Goal: Information Seeking & Learning: Check status

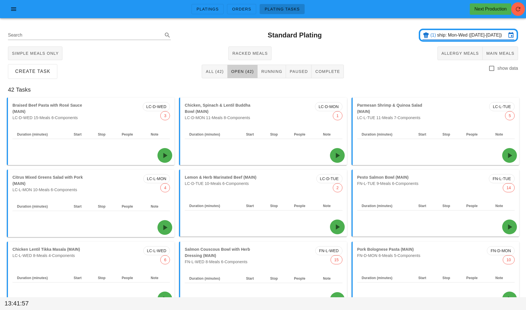
click at [451, 38] on input "ship: Mon-Wed ([DATE]-[DATE])" at bounding box center [471, 35] width 69 height 9
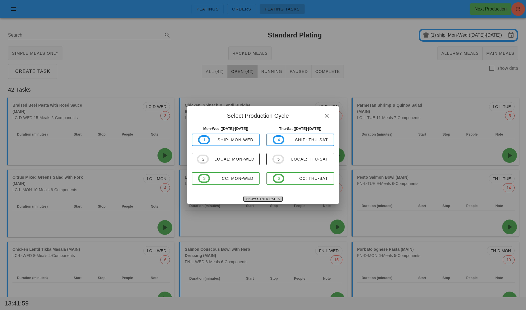
click at [256, 198] on span "Show Other Dates" at bounding box center [263, 199] width 34 height 3
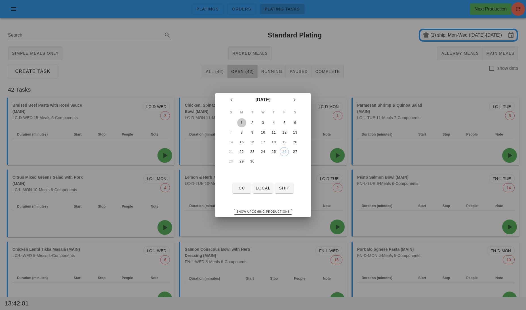
click at [241, 123] on div "1" at bounding box center [241, 123] width 9 height 4
click at [266, 123] on div "3" at bounding box center [263, 123] width 9 height 4
click at [243, 122] on div "1" at bounding box center [241, 123] width 9 height 4
click at [264, 190] on span "local" at bounding box center [262, 188] width 15 height 5
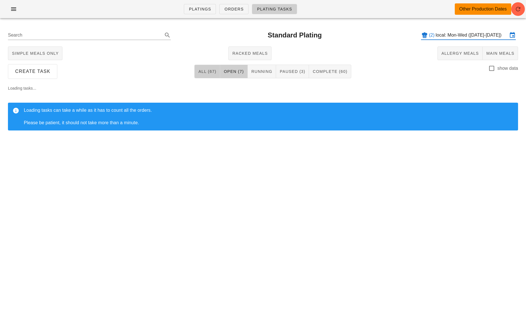
click at [204, 68] on button "All (67)" at bounding box center [207, 72] width 26 height 14
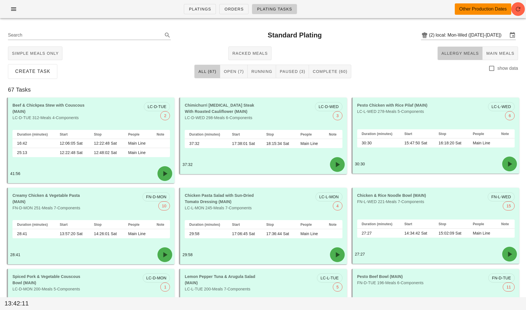
click at [456, 55] on span "Allergy Meals" at bounding box center [460, 53] width 38 height 5
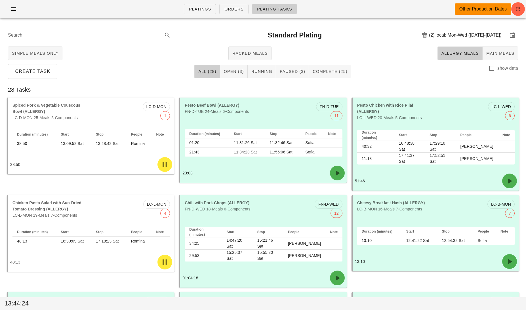
click at [447, 35] on input "local: Mon-Wed ([DATE]-[DATE])" at bounding box center [472, 35] width 72 height 9
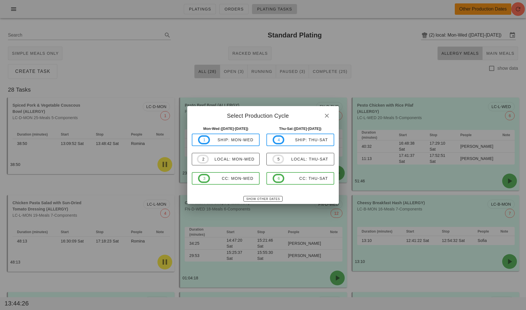
click at [266, 194] on div "Thu-Sat ([DATE]-[DATE]) 4 ship: Thu-Sat 5 local: Thu-Sat 6 CC: Thu-Sat" at bounding box center [300, 159] width 75 height 72
click at [266, 197] on button "Show Other Dates" at bounding box center [262, 199] width 39 height 6
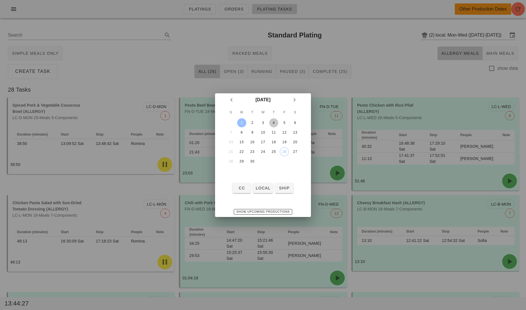
click at [271, 121] on div "4" at bounding box center [273, 123] width 9 height 4
click at [265, 193] on button "local" at bounding box center [263, 188] width 20 height 10
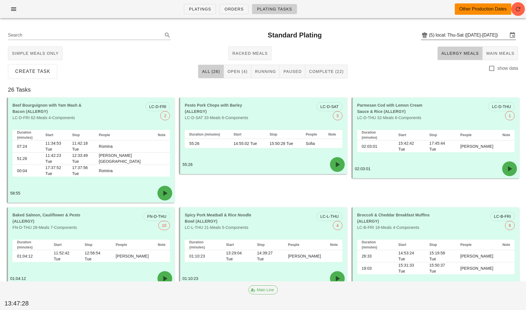
click at [450, 35] on input "local: Thu-Sat ([DATE]-[DATE])" at bounding box center [472, 35] width 72 height 9
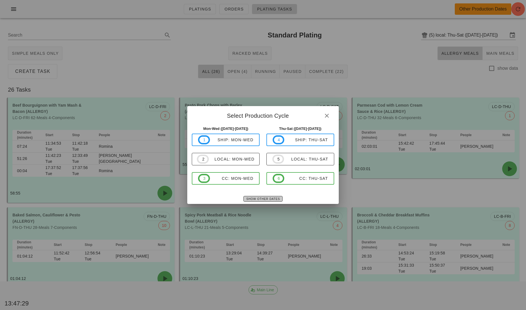
click at [273, 199] on span "Show Other Dates" at bounding box center [263, 199] width 34 height 3
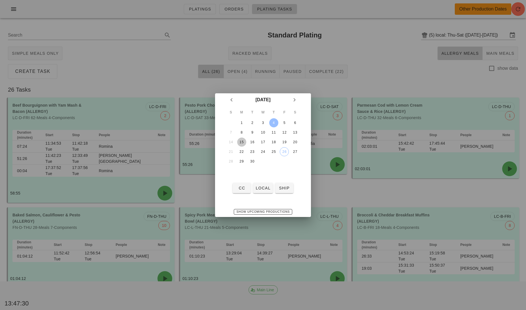
click at [243, 140] on div "15" at bounding box center [241, 142] width 9 height 4
click at [267, 189] on span "local" at bounding box center [262, 188] width 15 height 5
type input "local: Mon-Wed ([DATE]-[DATE])"
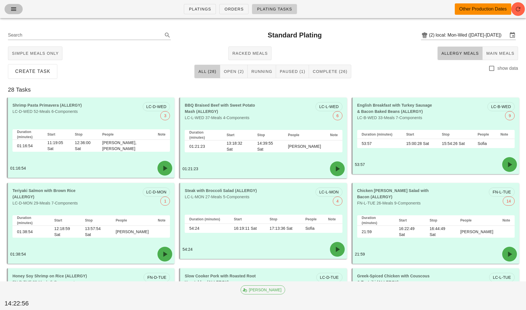
click at [8, 12] on button "button" at bounding box center [14, 9] width 18 height 10
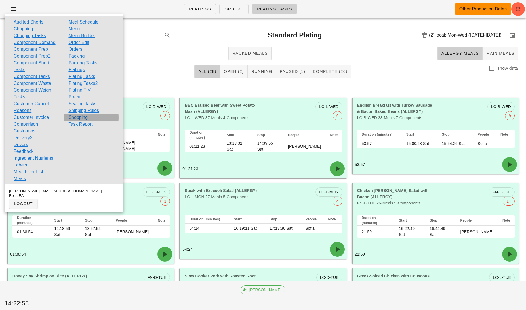
click at [80, 116] on link "Shopping" at bounding box center [77, 117] width 19 height 7
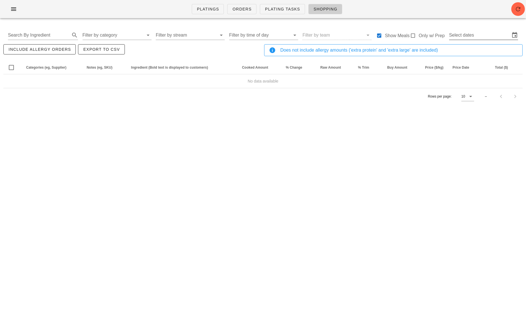
click at [469, 35] on input "Select dates" at bounding box center [479, 35] width 61 height 9
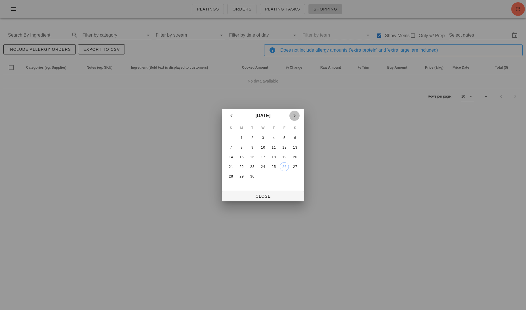
click at [295, 115] on icon "Next month" at bounding box center [294, 115] width 7 height 7
click at [242, 146] on div "6" at bounding box center [241, 148] width 9 height 4
click at [295, 146] on div "11" at bounding box center [295, 148] width 9 height 4
click at [273, 197] on span "Close" at bounding box center [262, 196] width 73 height 5
type input "[DATE] - [DATE]"
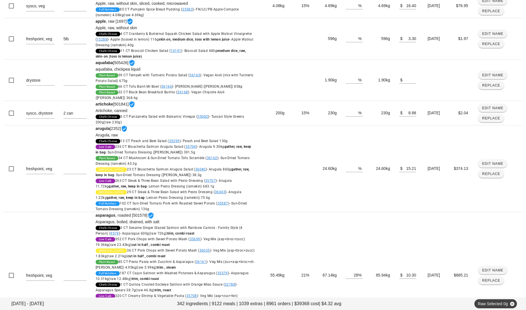
scroll to position [712, 0]
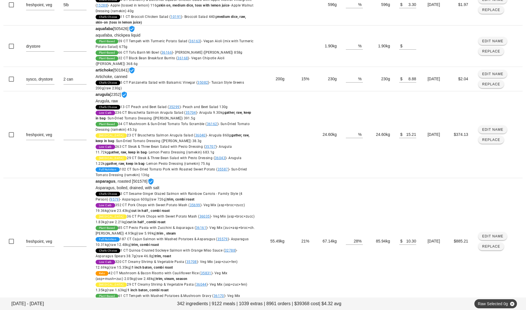
click at [516, 310] on icon "Next page" at bounding box center [515, 313] width 7 height 7
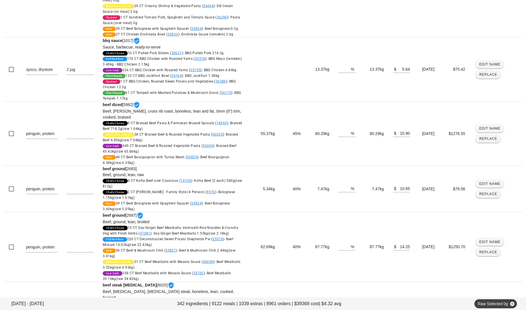
scroll to position [490, 0]
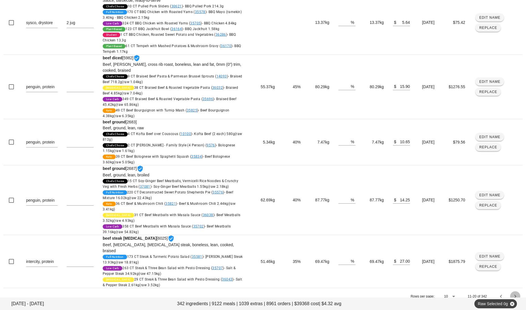
click at [514, 293] on icon "Next page" at bounding box center [515, 296] width 7 height 7
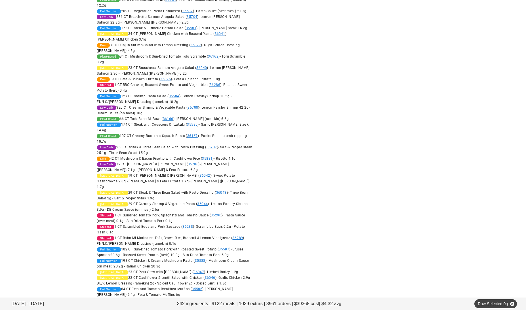
scroll to position [1332, 0]
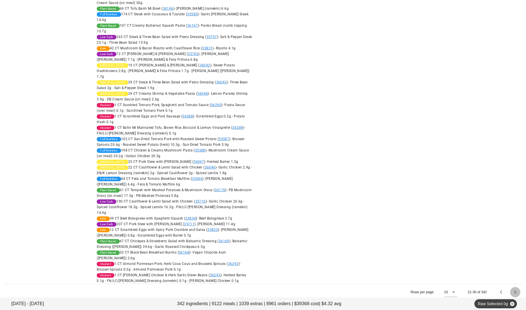
click at [515, 293] on button "Next page" at bounding box center [515, 292] width 10 height 10
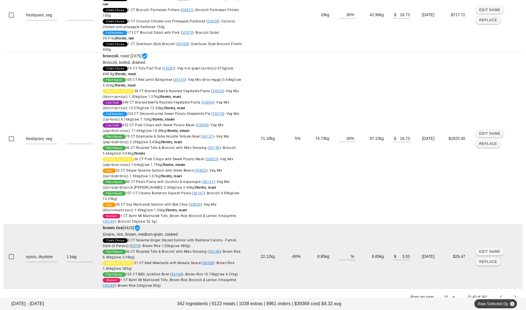
scroll to position [484, 0]
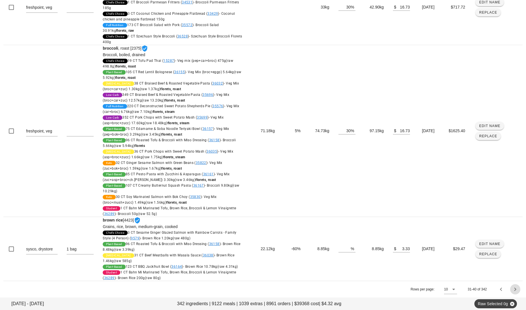
click at [516, 294] on button "Next page" at bounding box center [515, 289] width 10 height 10
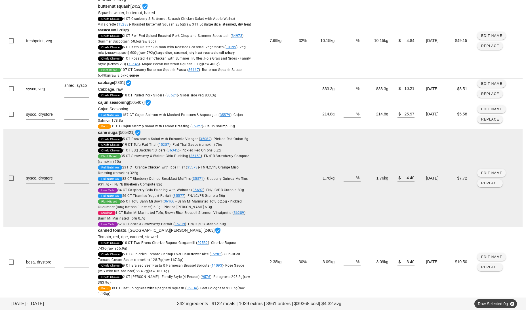
scroll to position [536, 0]
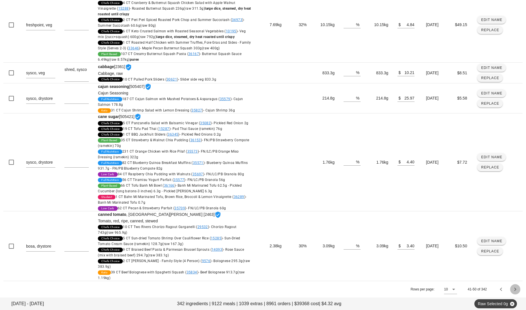
click at [518, 289] on icon "Next page" at bounding box center [515, 289] width 7 height 7
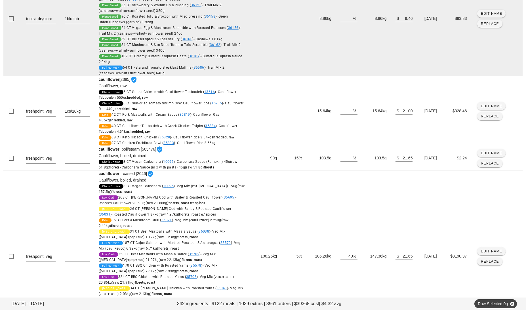
scroll to position [662, 0]
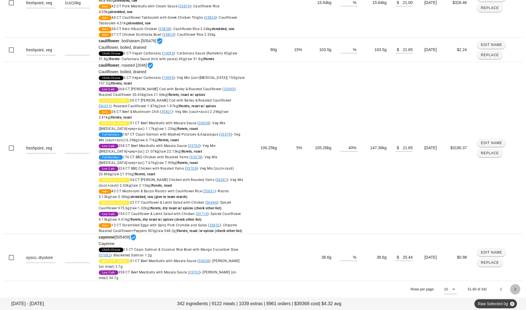
click at [514, 289] on icon "Next page" at bounding box center [515, 289] width 7 height 7
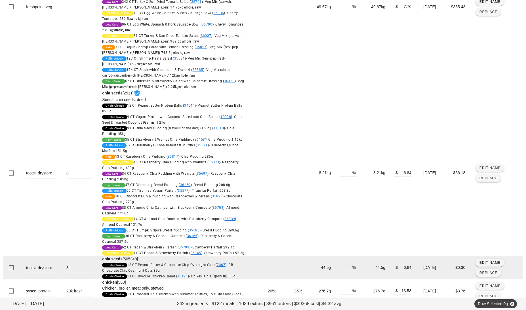
scroll to position [544, 0]
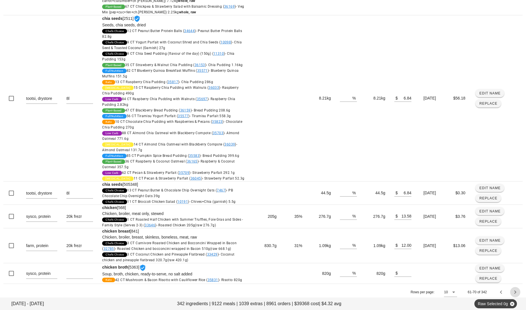
click at [515, 289] on icon "Next page" at bounding box center [515, 292] width 7 height 7
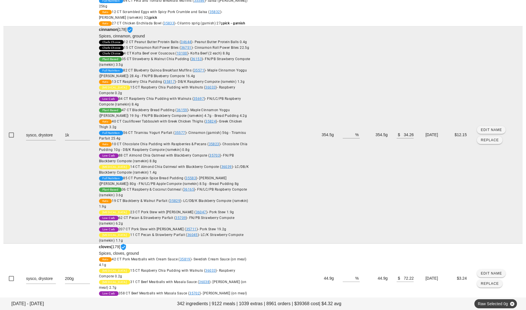
scroll to position [682, 0]
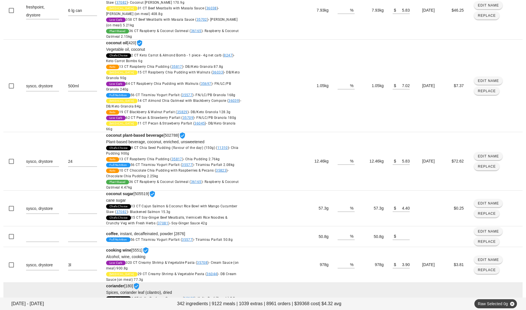
scroll to position [260, 0]
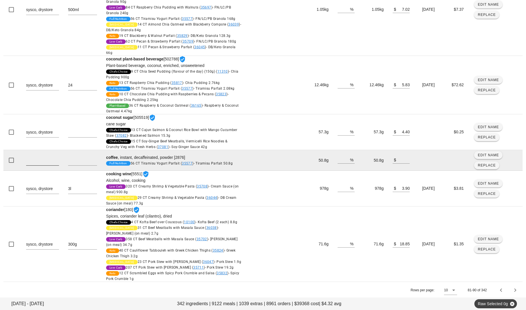
click at [34, 157] on textarea at bounding box center [42, 160] width 33 height 9
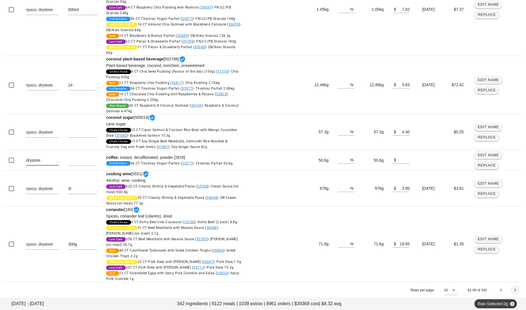
type textarea "drystore"
click at [516, 290] on icon "Next page" at bounding box center [515, 290] width 7 height 7
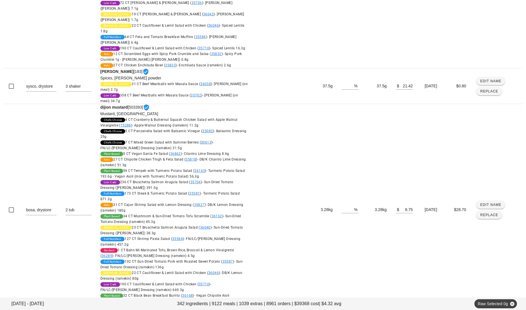
scroll to position [844, 0]
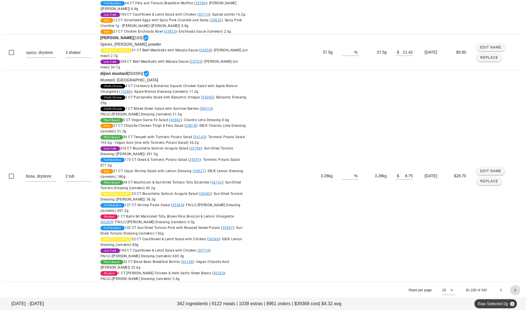
click at [516, 287] on icon "Next page" at bounding box center [515, 290] width 7 height 7
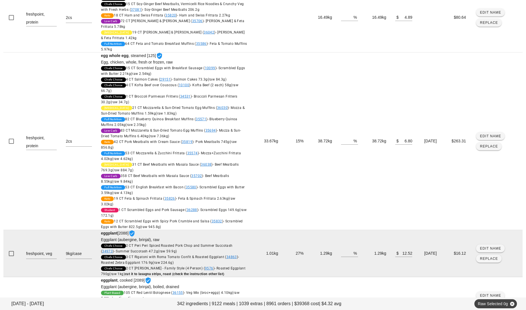
scroll to position [401, 0]
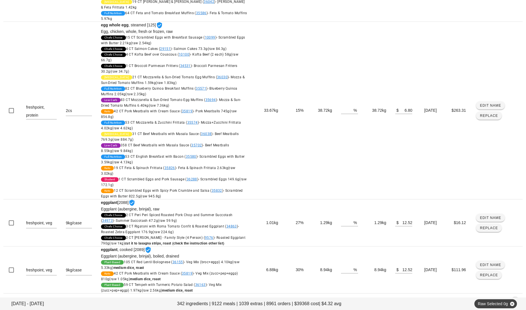
click at [514, 299] on icon "Next page" at bounding box center [515, 302] width 7 height 7
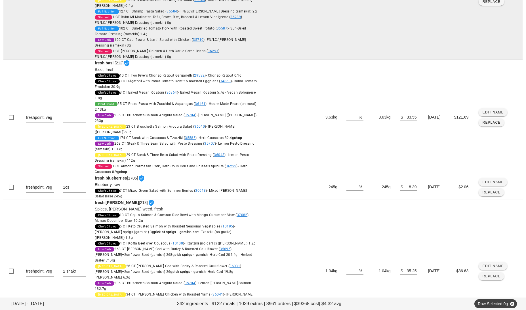
scroll to position [1664, 0]
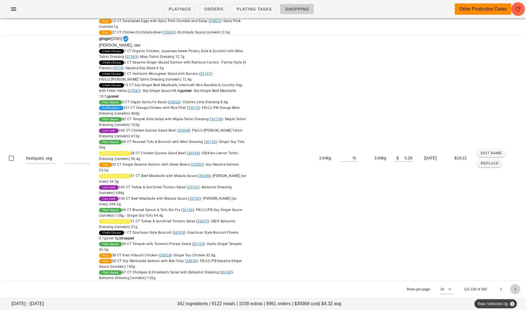
scroll to position [1319, 0]
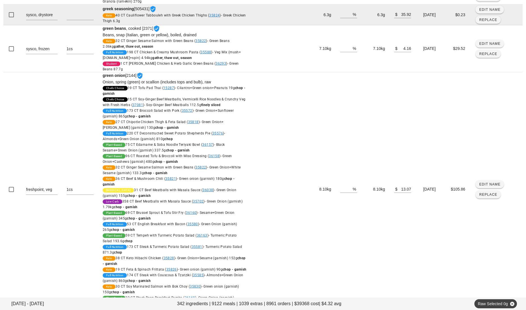
scroll to position [295, 0]
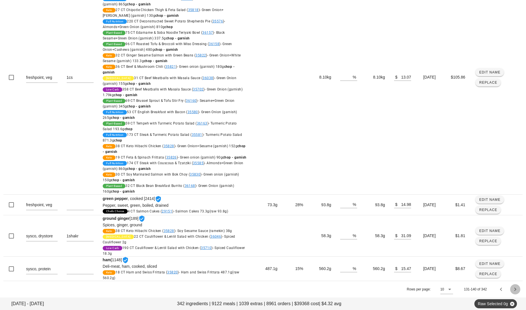
click at [515, 290] on icon "Next page" at bounding box center [515, 289] width 7 height 7
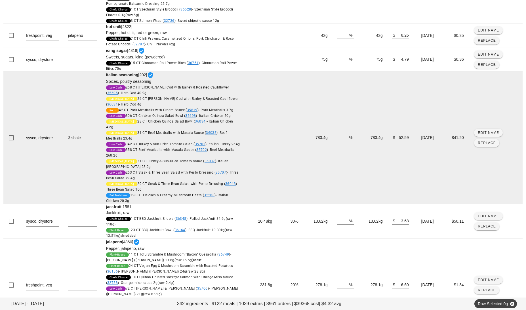
scroll to position [516, 0]
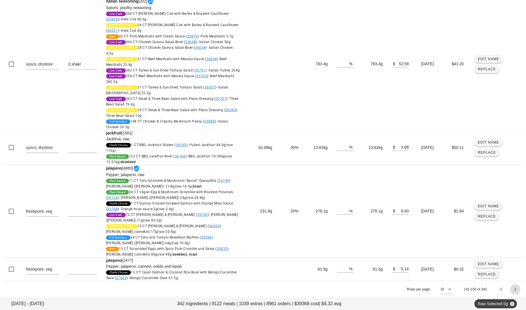
click at [514, 290] on icon "Next page" at bounding box center [515, 289] width 7 height 7
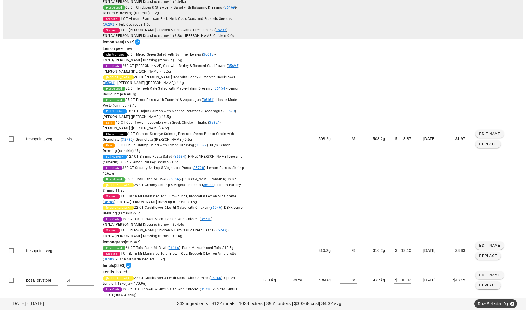
scroll to position [983, 0]
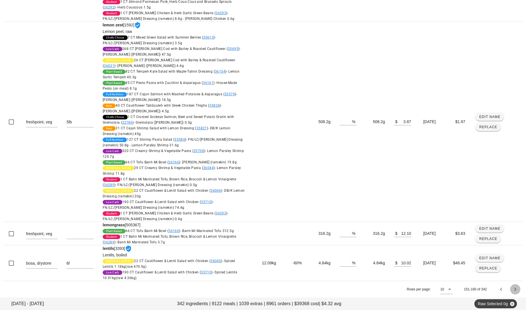
click at [516, 291] on icon "Next page" at bounding box center [515, 289] width 7 height 7
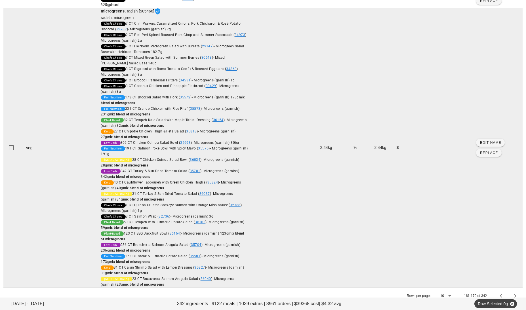
scroll to position [1022, 0]
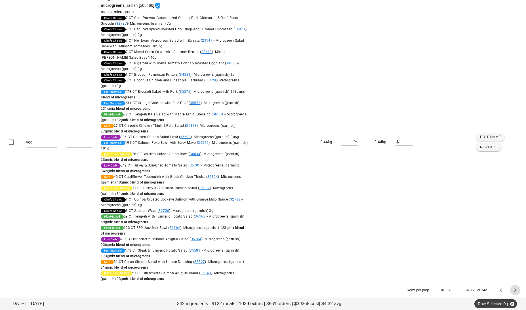
click at [515, 289] on icon "Next page" at bounding box center [515, 290] width 7 height 7
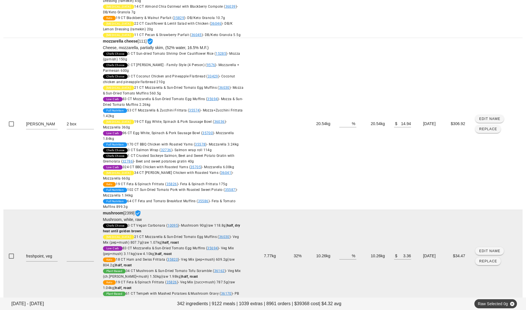
scroll to position [943, 0]
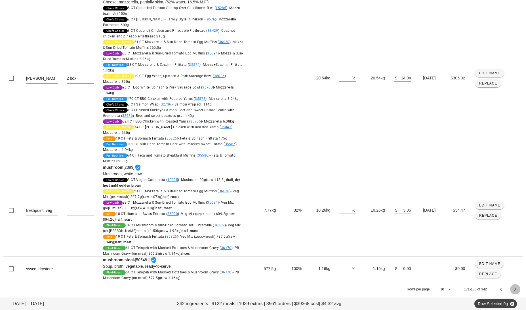
click at [516, 291] on icon "Next page" at bounding box center [515, 289] width 7 height 7
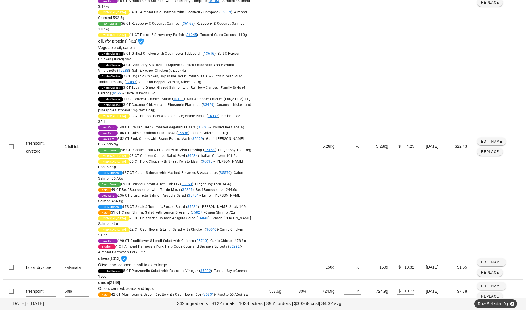
scroll to position [597, 0]
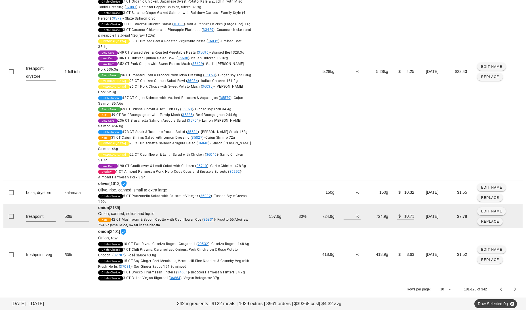
click at [47, 213] on textarea "freshpoint" at bounding box center [41, 217] width 30 height 9
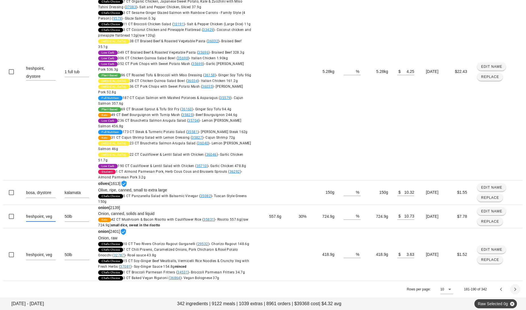
type textarea "freshpoint, veg"
click at [516, 287] on icon "Next page" at bounding box center [515, 289] width 7 height 7
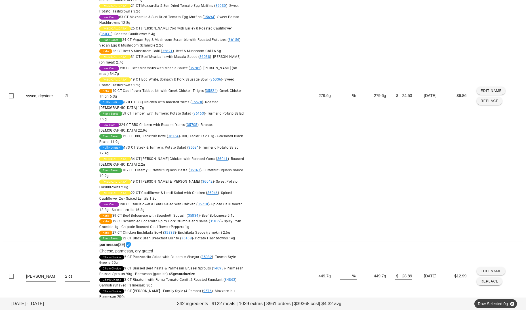
scroll to position [1154, 0]
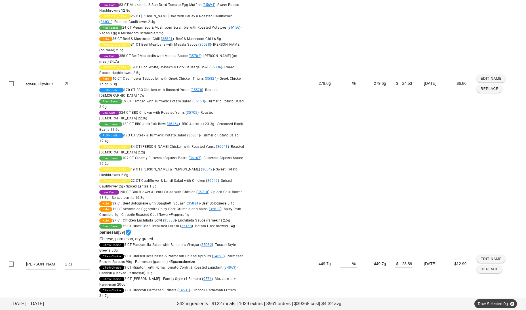
click at [514, 304] on icon "Next page" at bounding box center [515, 307] width 7 height 7
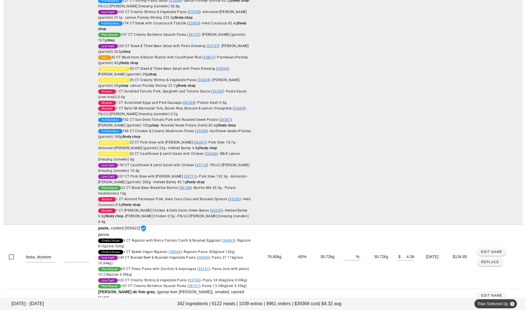
scroll to position [978, 0]
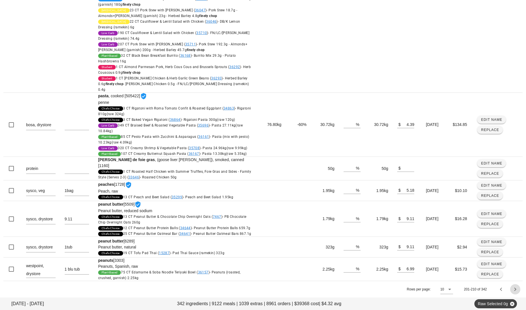
click at [512, 287] on span "Next page" at bounding box center [515, 289] width 10 height 7
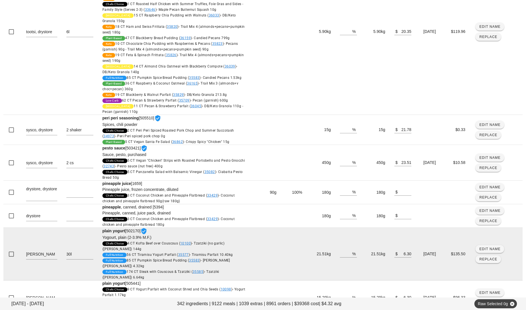
scroll to position [357, 0]
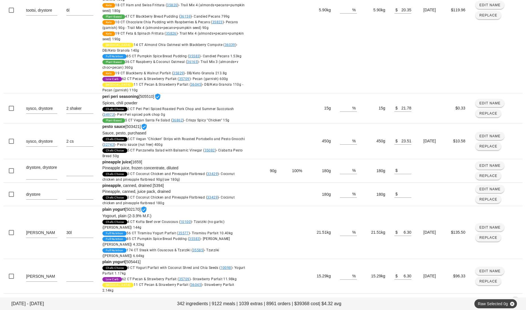
click at [516, 299] on icon "Next page" at bounding box center [515, 302] width 7 height 7
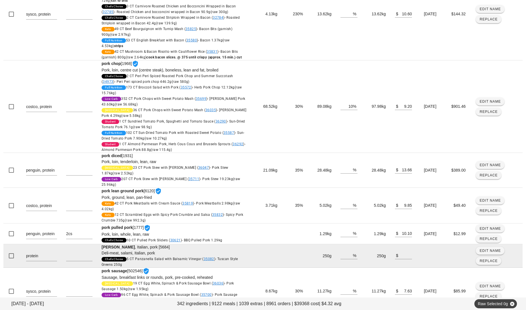
scroll to position [206, 0]
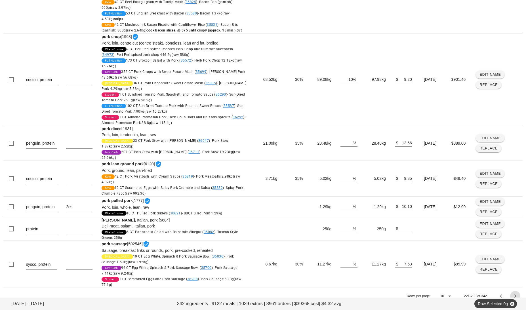
click at [514, 293] on icon "Next page" at bounding box center [515, 296] width 7 height 7
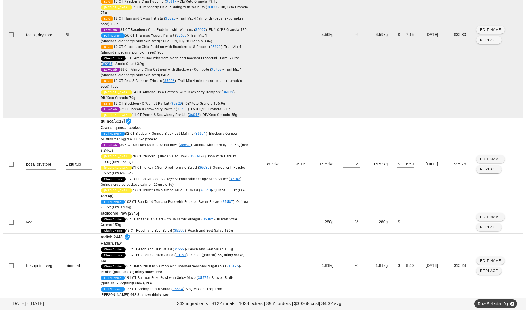
scroll to position [385, 0]
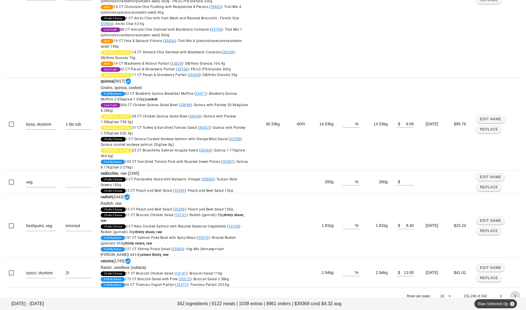
click at [518, 293] on icon "Next page" at bounding box center [515, 296] width 7 height 7
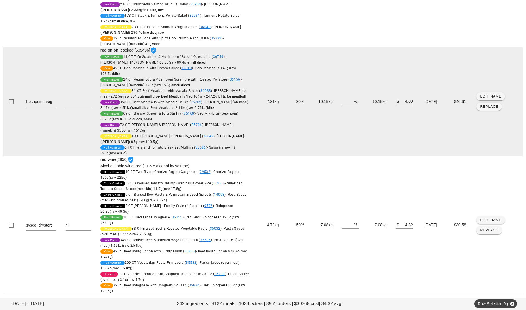
scroll to position [552, 0]
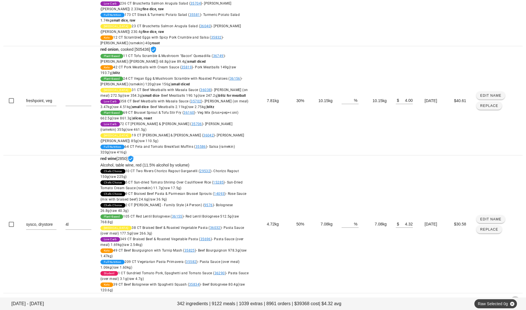
click at [513, 298] on icon "Next page" at bounding box center [515, 301] width 7 height 7
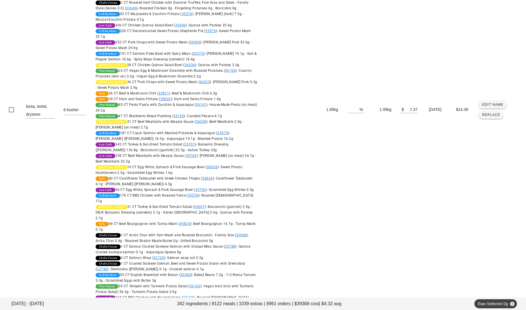
scroll to position [1503, 0]
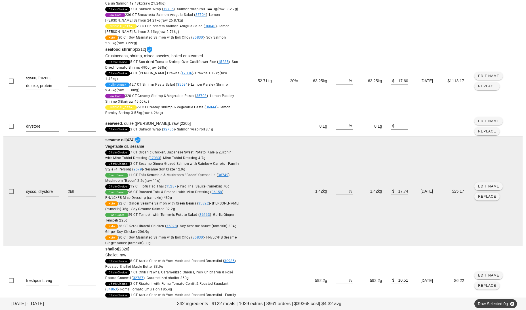
scroll to position [333, 0]
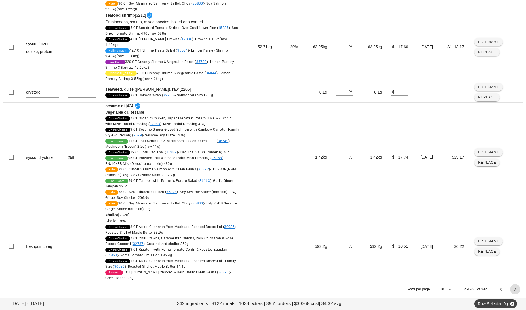
click at [518, 289] on icon "Next page" at bounding box center [515, 289] width 7 height 7
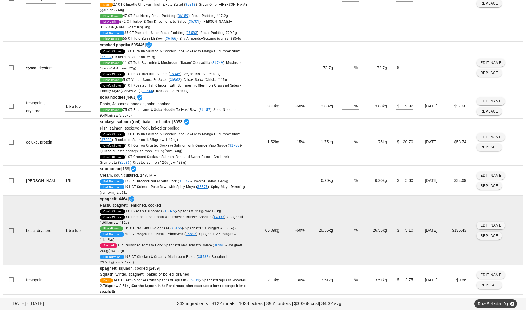
scroll to position [204, 0]
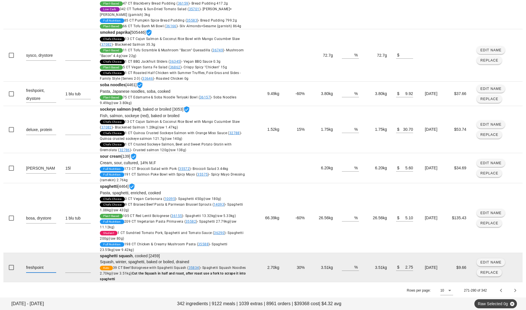
click at [52, 266] on textarea "freshpoint" at bounding box center [41, 268] width 30 height 9
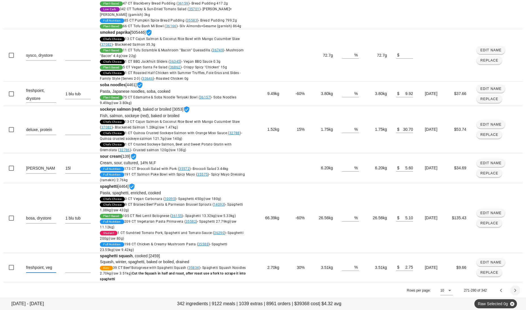
type textarea "freshpoint, veg"
click at [515, 292] on icon "Next page" at bounding box center [515, 290] width 7 height 7
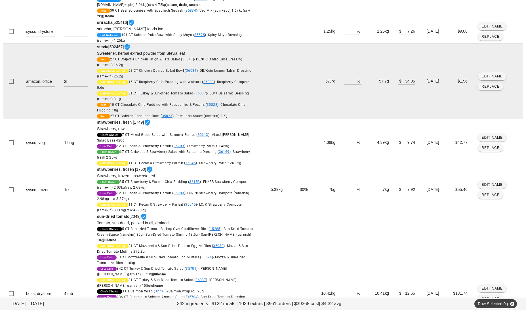
scroll to position [648, 0]
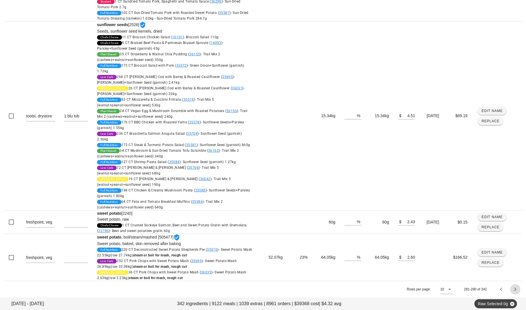
click at [516, 287] on icon "Next page" at bounding box center [515, 289] width 7 height 7
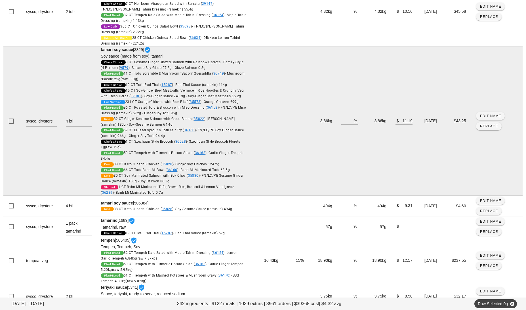
scroll to position [291, 0]
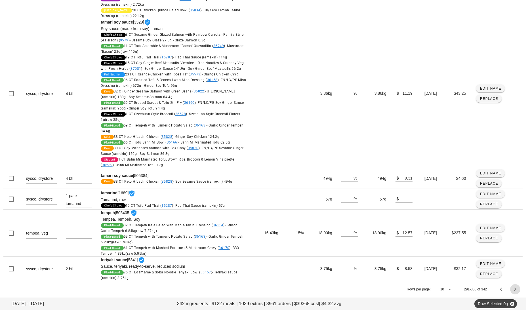
click at [520, 291] on span "Next page" at bounding box center [515, 289] width 10 height 7
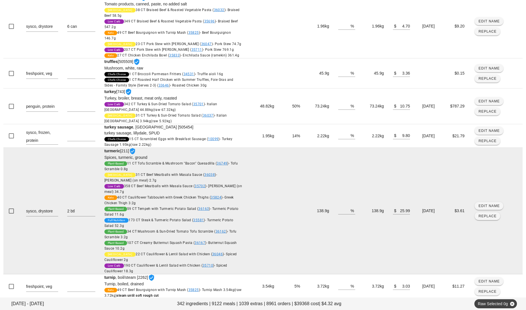
scroll to position [450, 0]
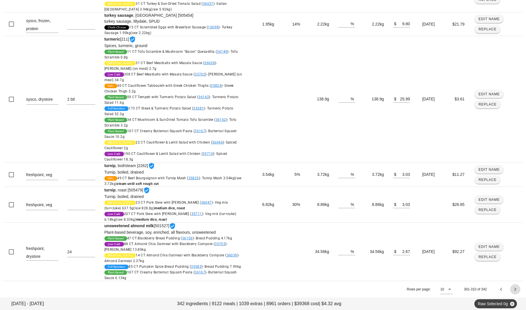
click at [515, 292] on icon "Next page" at bounding box center [515, 289] width 7 height 7
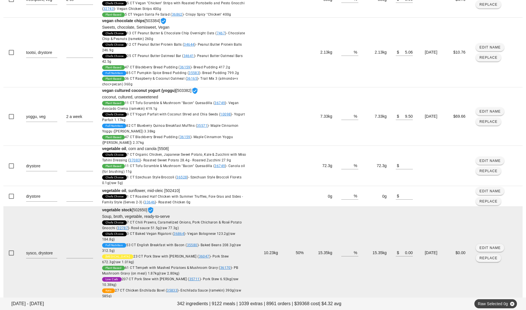
scroll to position [390, 0]
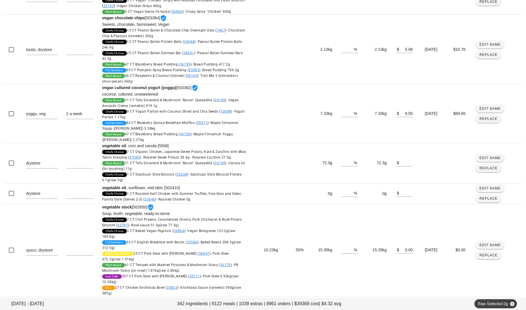
click at [517, 301] on icon "Next page" at bounding box center [515, 304] width 7 height 7
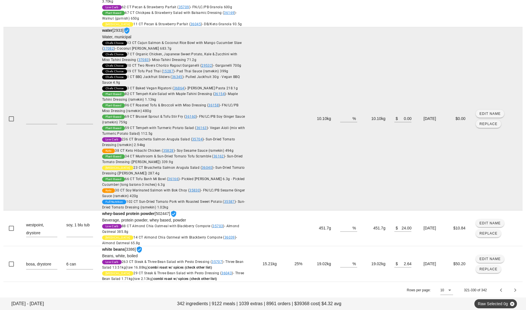
scroll to position [0, 0]
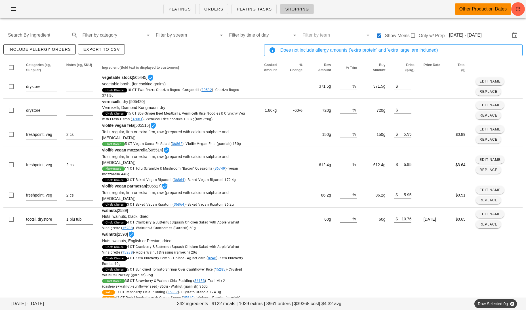
click at [128, 37] on input "Filter by category" at bounding box center [113, 35] width 61 height 9
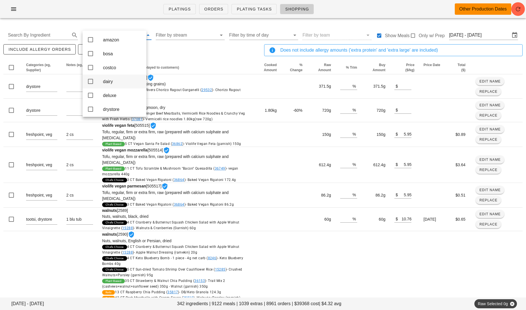
click at [115, 84] on div "dairy" at bounding box center [122, 81] width 39 height 5
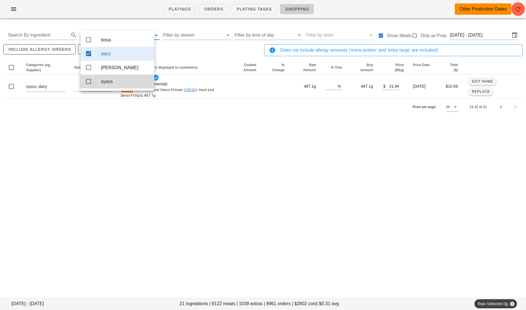
click at [249, 117] on div "[DATE] - [DATE] ingredients | 9122 meals | 1039 extras | 8961 orders | $2802 co…" at bounding box center [263, 75] width 526 height 105
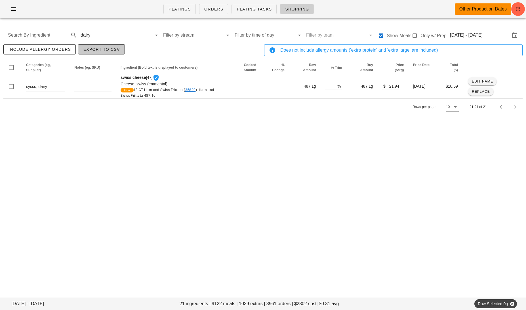
click at [97, 50] on span "Export to CSV" at bounding box center [101, 49] width 37 height 5
click at [118, 36] on input "text" at bounding box center [122, 35] width 60 height 9
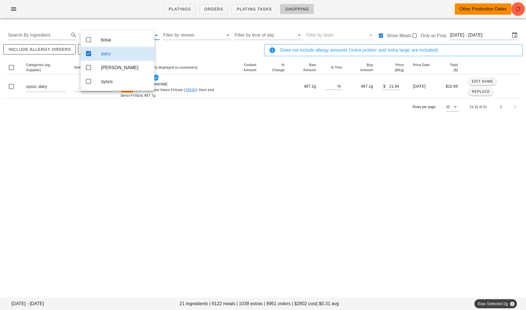
click at [106, 56] on div "dairy" at bounding box center [125, 53] width 49 height 5
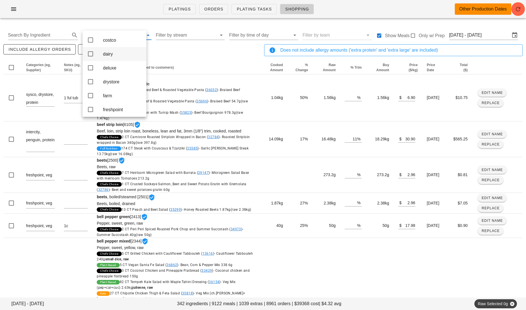
scroll to position [33, 0]
drag, startPoint x: 117, startPoint y: 78, endPoint x: 190, endPoint y: 54, distance: 77.0
click at [117, 78] on div "drystore" at bounding box center [122, 76] width 39 height 5
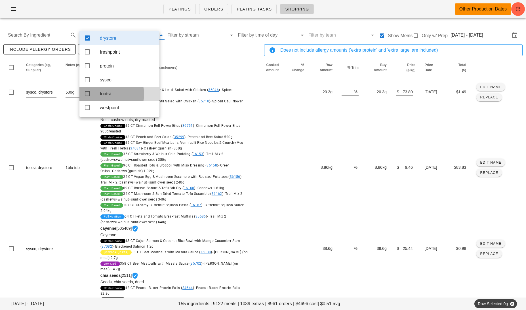
scroll to position [20, 0]
click at [190, 54] on div "include allergy orders Export to CSV" at bounding box center [132, 52] width 261 height 19
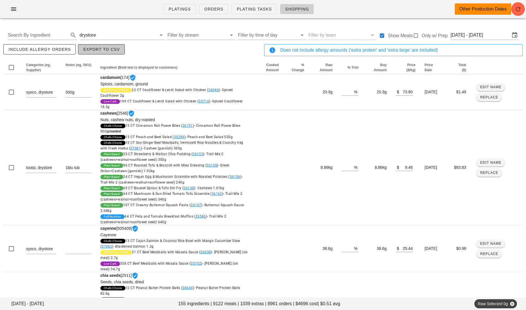
click at [79, 48] on button "Export to CSV" at bounding box center [101, 49] width 47 height 10
click at [134, 37] on input "text" at bounding box center [127, 35] width 60 height 9
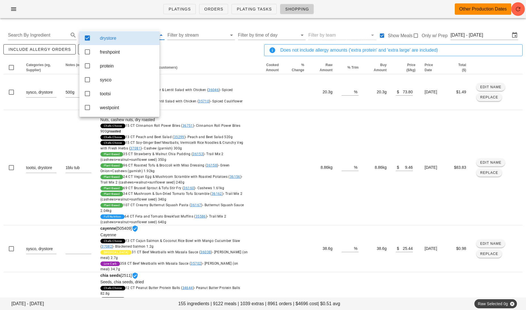
click at [116, 35] on div "drystore" at bounding box center [127, 37] width 55 height 5
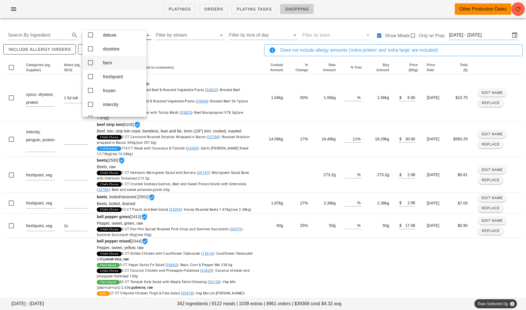
scroll to position [61, 0]
click at [118, 96] on div "frozen" at bounding box center [122, 90] width 39 height 12
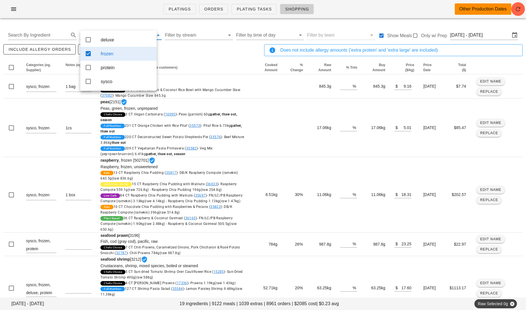
scroll to position [0, 0]
click at [200, 58] on div "include allergy orders Export to CSV" at bounding box center [132, 52] width 261 height 19
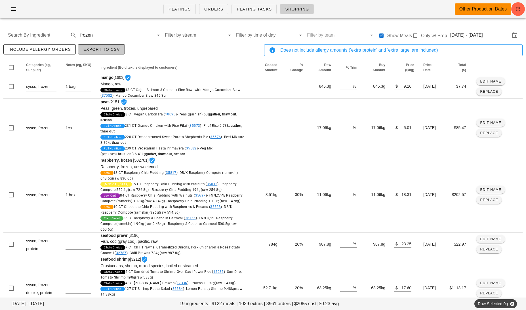
click at [102, 51] on span "Export to CSV" at bounding box center [101, 49] width 37 height 5
click at [128, 34] on input "text" at bounding box center [124, 35] width 60 height 9
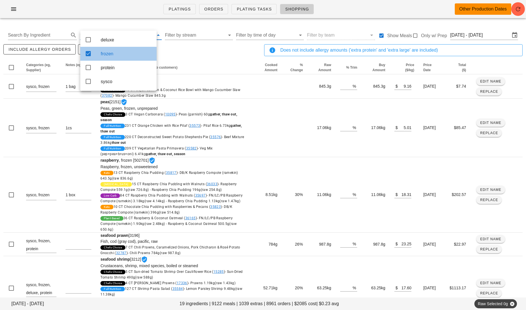
click at [102, 55] on div "frozen" at bounding box center [126, 53] width 51 height 5
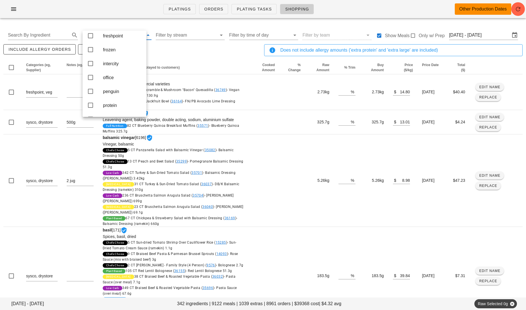
scroll to position [108, 0]
click at [116, 74] on div "office" at bounding box center [122, 71] width 39 height 5
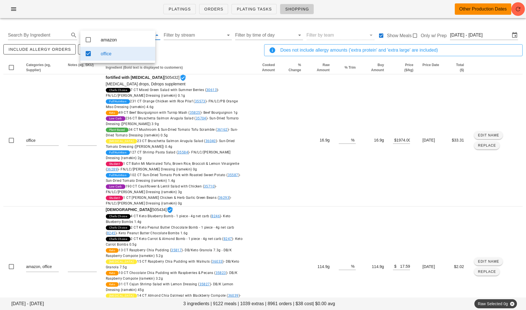
scroll to position [0, 0]
click at [178, 52] on div "include allergy orders Export to CSV" at bounding box center [132, 52] width 261 height 19
click at [102, 43] on div "Search By Ingredient office Filter by stream Filter by time of day Filter by te…" at bounding box center [262, 35] width 519 height 18
click at [104, 48] on span "Export to CSV" at bounding box center [101, 49] width 37 height 5
click at [115, 35] on input "text" at bounding box center [123, 35] width 60 height 9
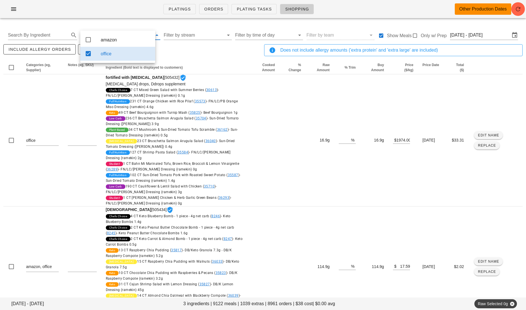
click at [123, 55] on div "office" at bounding box center [126, 53] width 50 height 5
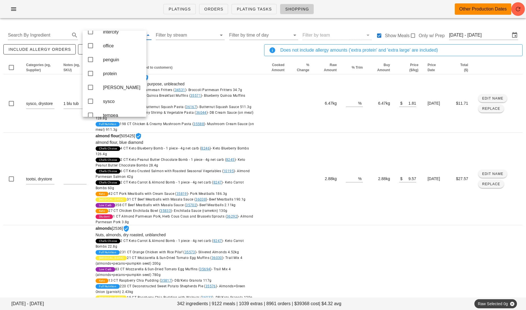
scroll to position [135, 0]
click at [121, 75] on div "protein" at bounding box center [122, 72] width 39 height 5
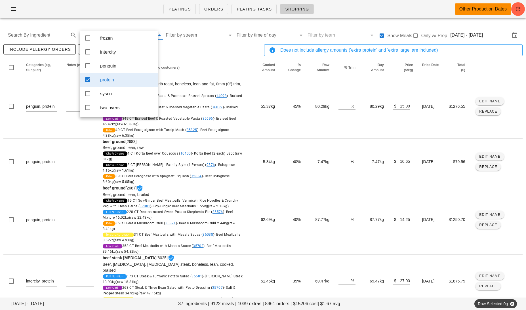
scroll to position [77, 0]
click at [196, 55] on div "include allergy orders Export to CSV" at bounding box center [132, 52] width 261 height 19
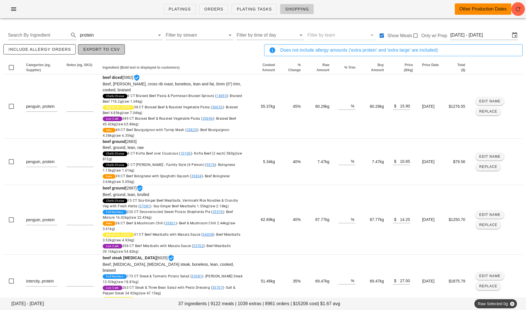
click at [105, 49] on span "Export to CSV" at bounding box center [101, 49] width 37 height 5
click at [118, 33] on input "text" at bounding box center [125, 35] width 60 height 9
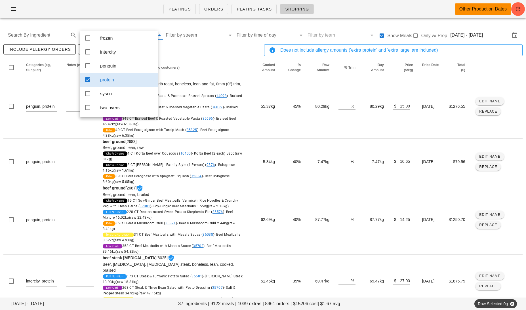
click at [135, 79] on div "protein" at bounding box center [126, 79] width 53 height 5
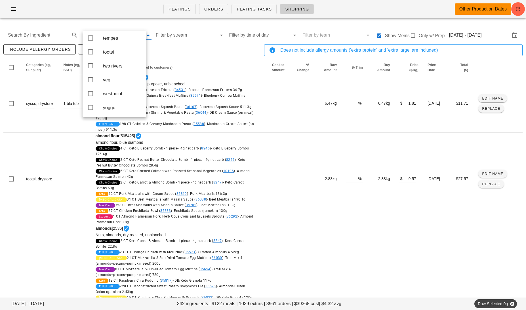
scroll to position [222, 0]
click at [120, 77] on div "veg" at bounding box center [122, 79] width 39 height 5
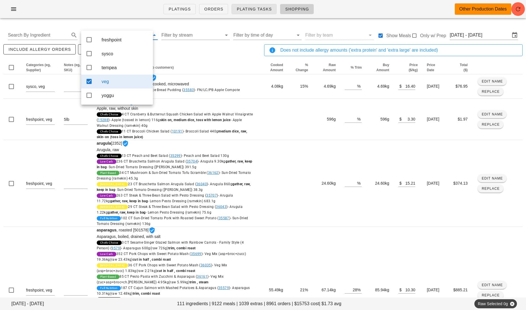
scroll to position [0, 0]
click at [198, 60] on div "include allergy orders Export to CSV" at bounding box center [132, 52] width 261 height 19
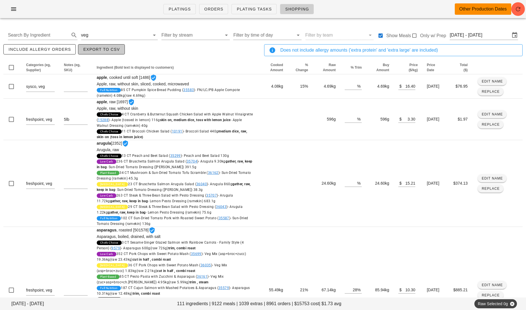
click at [109, 47] on span "Export to CSV" at bounding box center [101, 49] width 37 height 5
click at [119, 36] on input "text" at bounding box center [119, 35] width 60 height 9
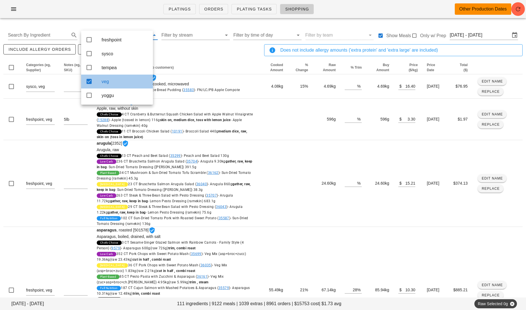
click at [129, 79] on div "veg" at bounding box center [125, 81] width 47 height 12
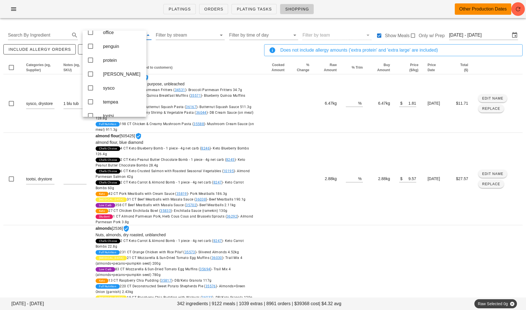
scroll to position [139, 0]
click at [122, 71] on div "protein" at bounding box center [122, 67] width 39 height 5
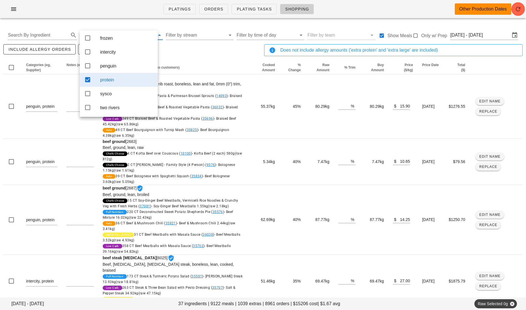
scroll to position [77, 0]
click at [201, 57] on div "include allergy orders Export to CSV" at bounding box center [132, 52] width 261 height 19
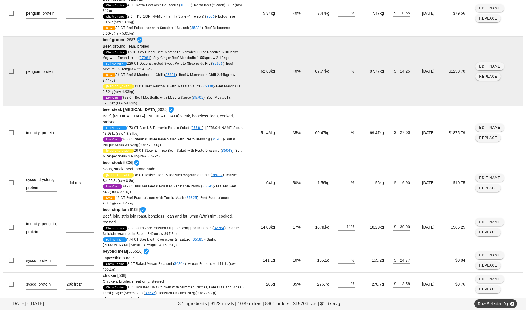
scroll to position [216, 0]
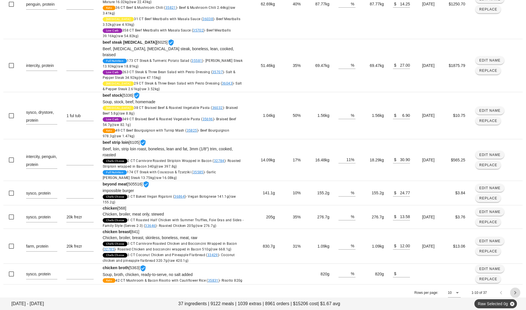
click at [515, 290] on icon "Next page" at bounding box center [515, 292] width 7 height 7
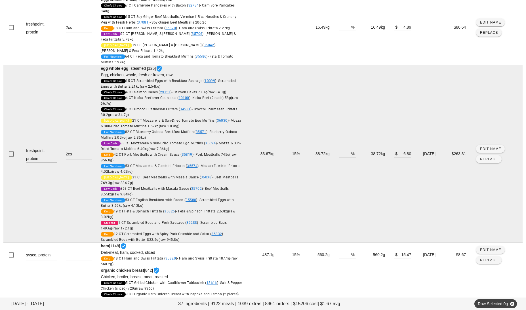
scroll to position [382, 0]
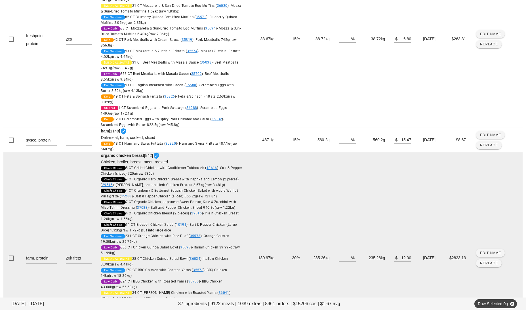
click at [117, 153] on strong "organic chicken breast" at bounding box center [122, 155] width 43 height 5
click at [104, 153] on strong "organic chicken breast" at bounding box center [122, 155] width 43 height 5
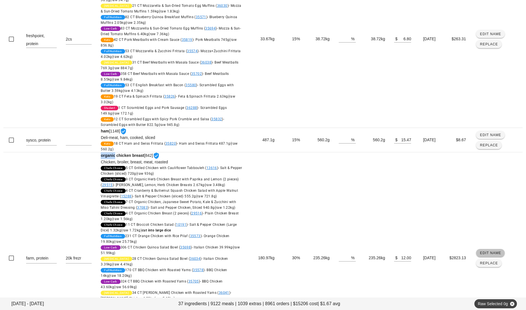
click at [487, 251] on span "Edit Name" at bounding box center [491, 253] width 22 height 4
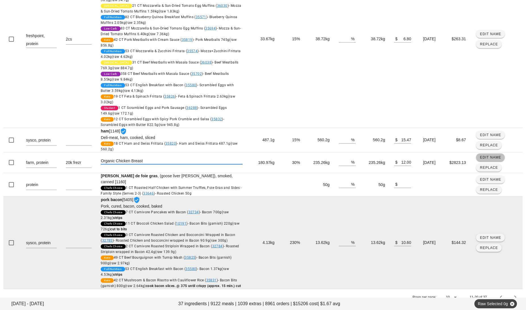
scroll to position [381, 0]
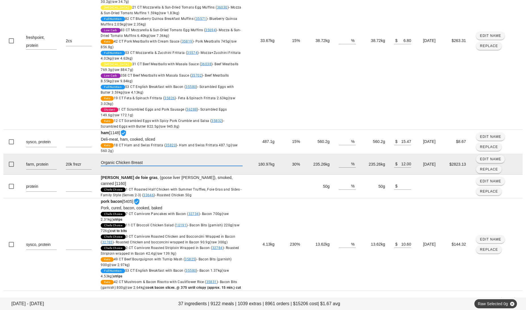
click at [101, 159] on input "Organic Chicken Breast" at bounding box center [172, 162] width 142 height 7
type input "chicken Organic Chicken Breast"
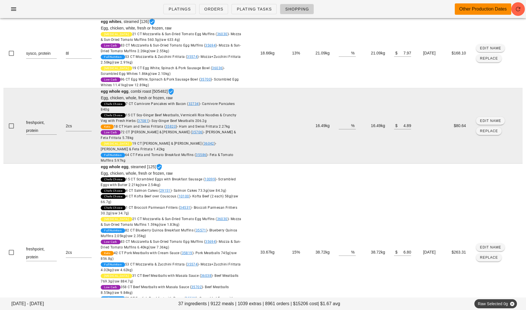
scroll to position [0, 0]
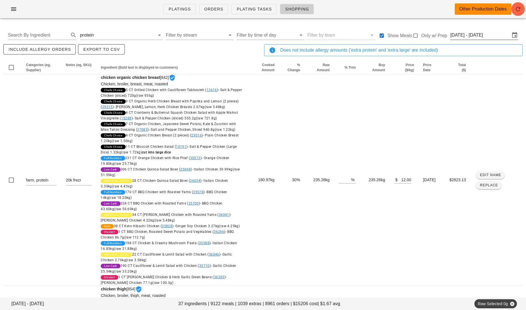
click at [484, 31] on input "[DATE] - [DATE]" at bounding box center [480, 35] width 60 height 9
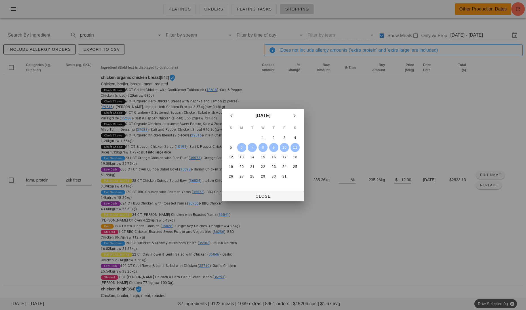
click at [161, 62] on div at bounding box center [263, 155] width 526 height 310
click at [259, 194] on span "Close" at bounding box center [262, 196] width 73 height 5
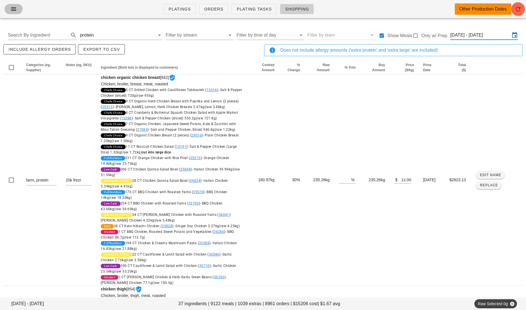
click at [11, 11] on icon "button" at bounding box center [13, 9] width 7 height 7
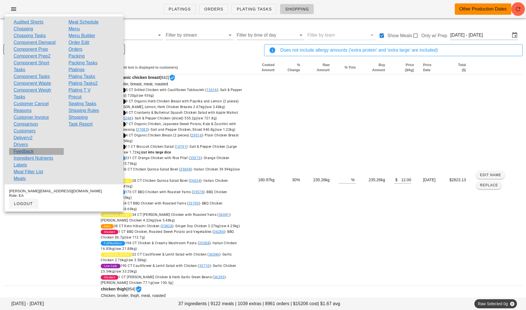
click at [24, 152] on link "Feedback" at bounding box center [24, 151] width 20 height 7
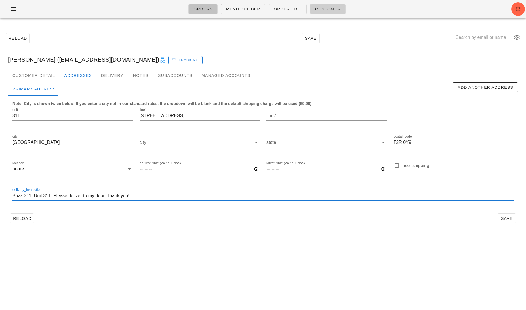
click at [198, 7] on span "Orders" at bounding box center [203, 9] width 20 height 5
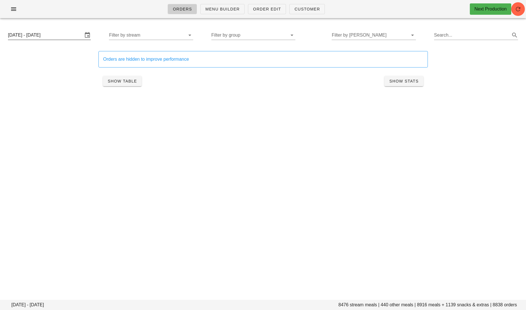
click at [55, 34] on input "Monday September 29 - Saturday October 4" at bounding box center [45, 35] width 75 height 9
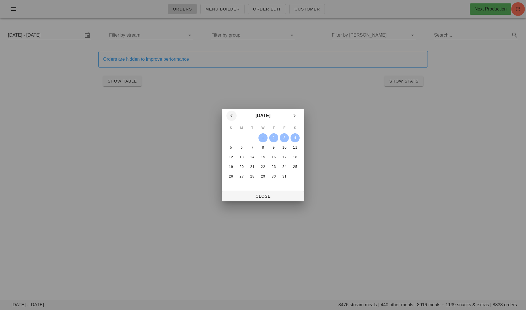
click at [230, 116] on icon "Previous month" at bounding box center [231, 115] width 7 height 7
click at [240, 165] on div "22" at bounding box center [241, 167] width 9 height 4
click at [295, 166] on div "27" at bounding box center [295, 167] width 9 height 4
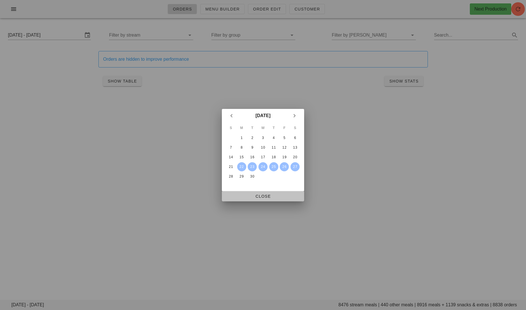
click at [268, 198] on span "Close" at bounding box center [262, 196] width 73 height 5
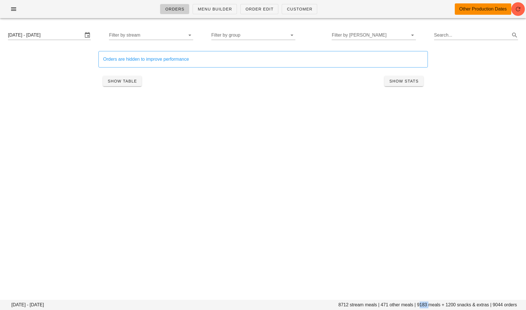
drag, startPoint x: 428, startPoint y: 304, endPoint x: 419, endPoint y: 304, distance: 8.8
click at [419, 304] on footer "Monday September 22 - Saturday September 27 8712 stream meals | 471 other meals…" at bounding box center [263, 305] width 526 height 10
copy footer "9183"
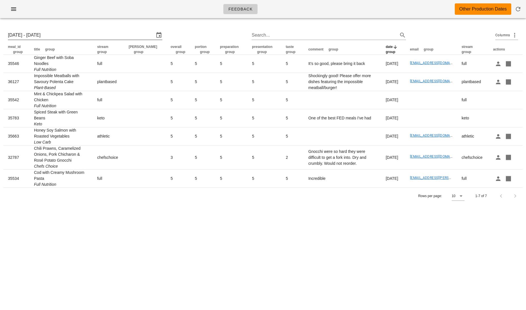
click at [58, 34] on input "[DATE] - [DATE]" at bounding box center [81, 35] width 146 height 9
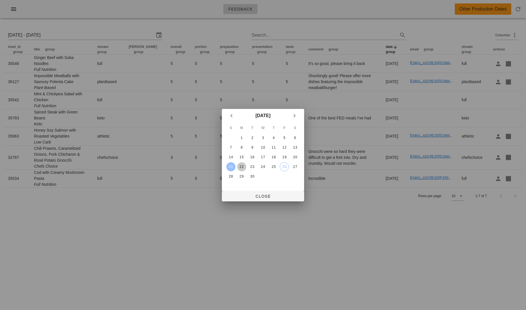
click at [241, 166] on div "22" at bounding box center [241, 167] width 9 height 4
click at [298, 165] on div "27" at bounding box center [295, 167] width 9 height 4
click at [242, 166] on div "22" at bounding box center [241, 167] width 9 height 4
type input "Mon 22 Sep 2025 - Sat 27 Sep 2025"
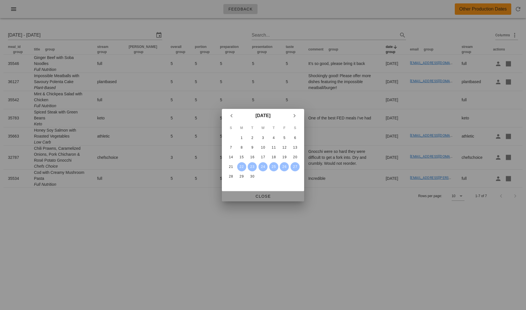
click at [244, 200] on button "Close" at bounding box center [263, 196] width 82 height 10
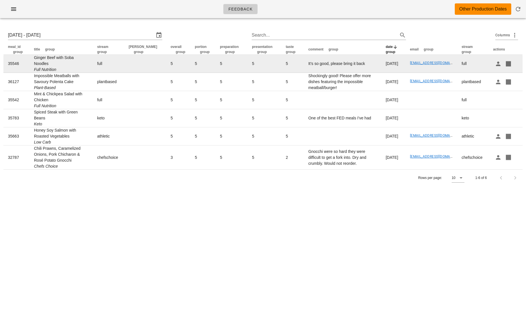
drag, startPoint x: 53, startPoint y: 64, endPoint x: 33, endPoint y: 60, distance: 20.0
click at [33, 60] on td "Ginger Beef with Soba Noodles Full Nutrition" at bounding box center [61, 64] width 63 height 18
copy td "Ginger Beef with Soba Noodles"
drag, startPoint x: 352, startPoint y: 63, endPoint x: 288, endPoint y: 64, distance: 63.3
click at [304, 64] on td "It’s so good, please bring it back" at bounding box center [342, 64] width 77 height 18
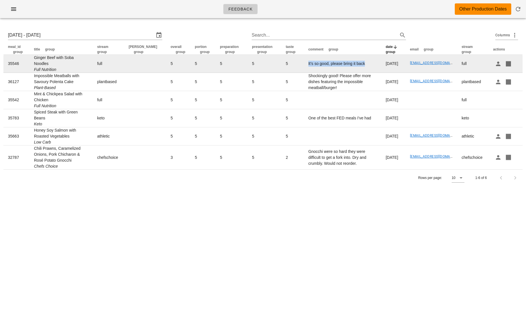
copy td "It’s so good, please bring it back"
click at [50, 62] on td "Ginger Beef with Soba Noodles Full Nutrition" at bounding box center [61, 64] width 63 height 18
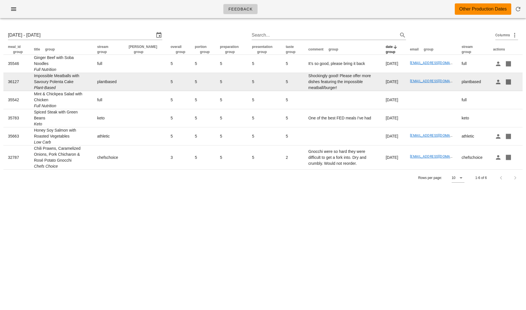
drag, startPoint x: 76, startPoint y: 81, endPoint x: 33, endPoint y: 78, distance: 43.0
click at [33, 78] on td "Impossible Meatballs with Savoury Polenta Cake Plant-Based" at bounding box center [61, 82] width 63 height 18
copy td "Impossible Meatballs with Savoury Polenta Cake"
drag, startPoint x: 326, startPoint y: 89, endPoint x: 289, endPoint y: 77, distance: 38.6
click at [304, 77] on td "Shockingly good! Please offer more dishes featuring the impossible meatball/bur…" at bounding box center [342, 82] width 77 height 18
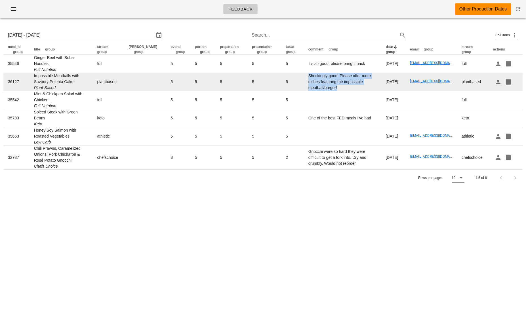
copy td "Shockingly good! Please offer more dishes featuring the impossible meatball/bur…"
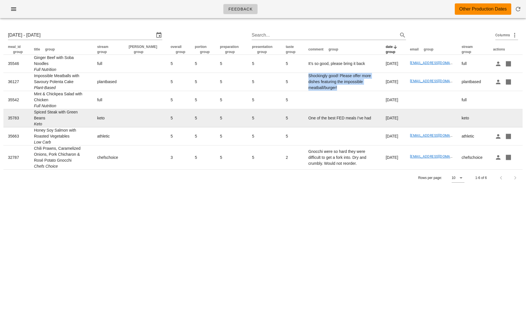
drag, startPoint x: 91, startPoint y: 112, endPoint x: 34, endPoint y: 112, distance: 56.5
click at [34, 112] on td "Spiced Steak with Green Beans Keto" at bounding box center [61, 118] width 63 height 18
copy td "Spiced Steak with Green Beans"
drag, startPoint x: 360, startPoint y: 114, endPoint x: 291, endPoint y: 115, distance: 69.2
click at [304, 115] on td "One of the best FED meals I've had" at bounding box center [342, 118] width 77 height 18
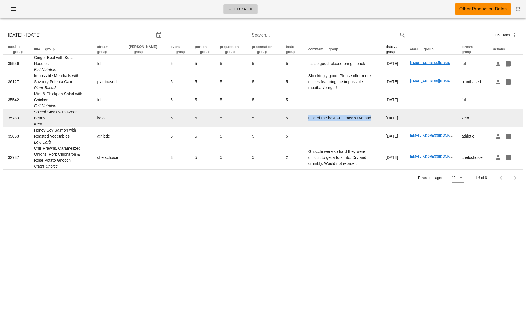
copy td "One of the best FED meals I've had"
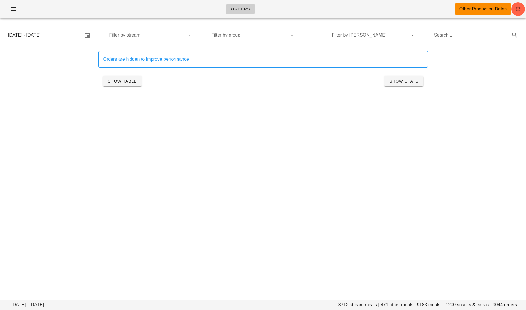
click at [54, 28] on div "[DATE] - [DATE] Filter by stream Filter by group Filter by [PERSON_NAME] Search…" at bounding box center [262, 35] width 519 height 18
click at [54, 30] on div "Monday September 22 - Saturday September 27 Filter by stream Filter by group Fi…" at bounding box center [262, 35] width 519 height 18
click at [50, 31] on input "Monday September 22 - Saturday September 27" at bounding box center [45, 35] width 75 height 9
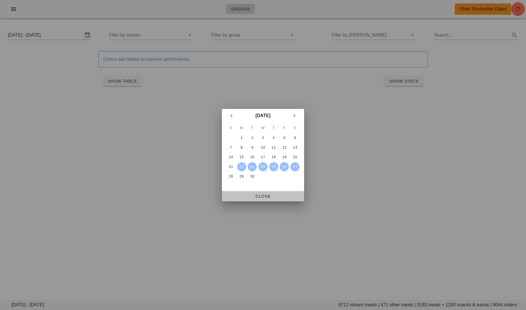
click at [264, 198] on span "Close" at bounding box center [262, 196] width 73 height 5
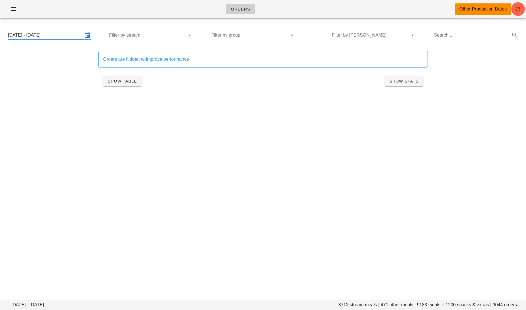
click at [152, 35] on input "Filter by stream" at bounding box center [146, 35] width 75 height 9
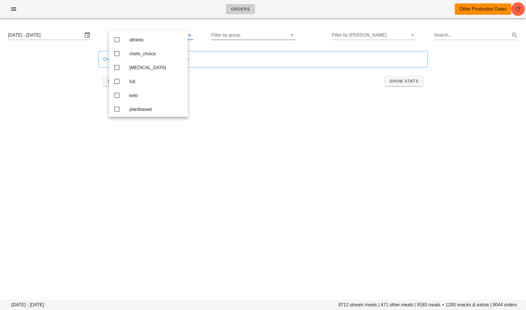
click at [243, 36] on input "Filter by group" at bounding box center [248, 35] width 75 height 9
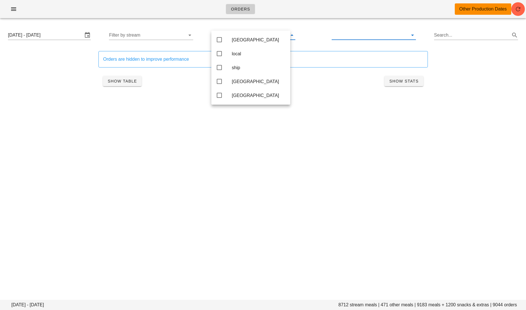
click at [358, 37] on input "text" at bounding box center [369, 35] width 75 height 9
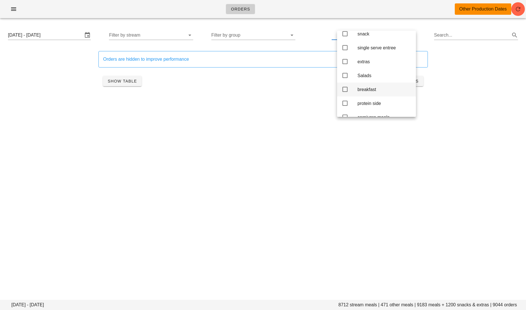
scroll to position [7, 0]
click at [362, 91] on div "breakfast" at bounding box center [385, 88] width 54 height 5
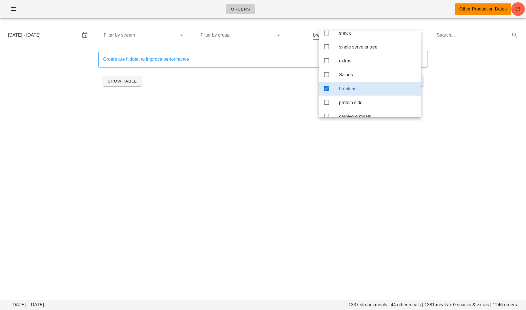
click at [249, 112] on div "Orders Other Production Dates Monday September 22 - Saturday September 27 1337 …" at bounding box center [263, 155] width 526 height 310
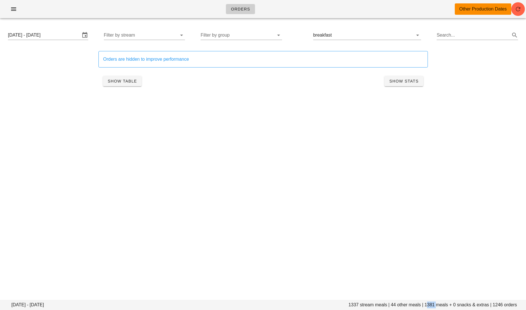
drag, startPoint x: 436, startPoint y: 305, endPoint x: 426, endPoint y: 305, distance: 10.2
click at [426, 305] on footer "Monday September 22 - Saturday September 27 1337 stream meals | 44 other meals …" at bounding box center [263, 305] width 526 height 10
copy footer "1381"
